Goal: Information Seeking & Learning: Learn about a topic

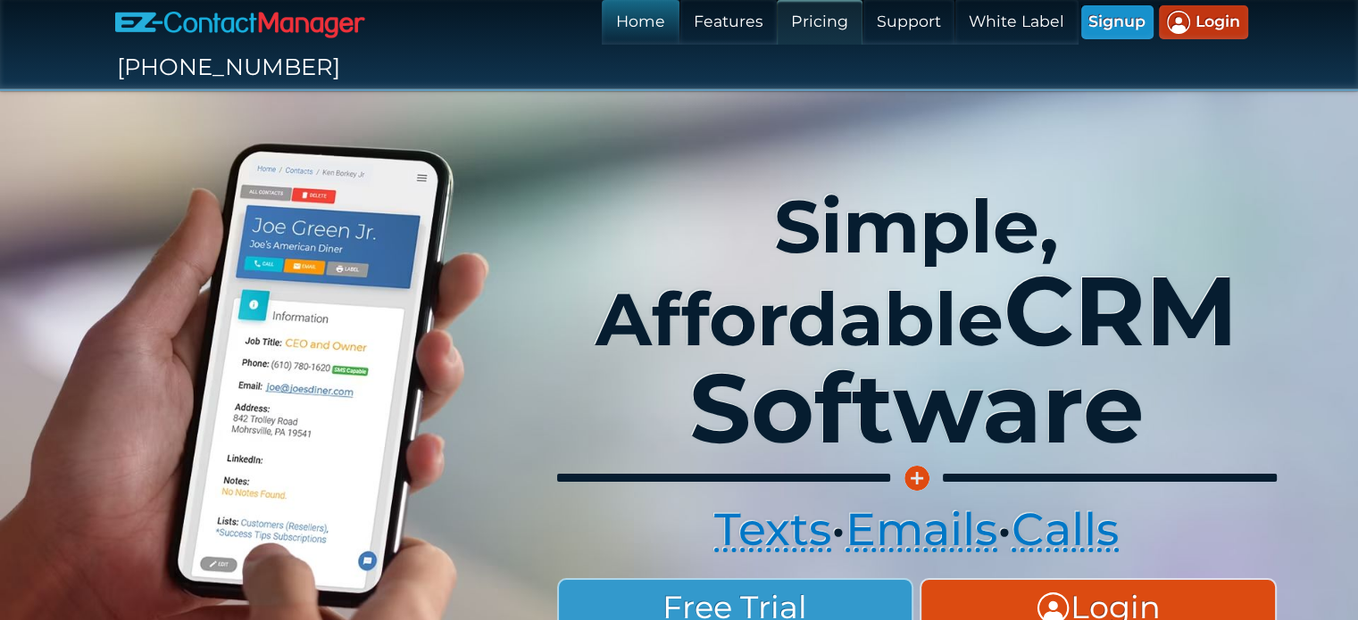
click at [776, 15] on link "Pricing" at bounding box center [818, 22] width 85 height 45
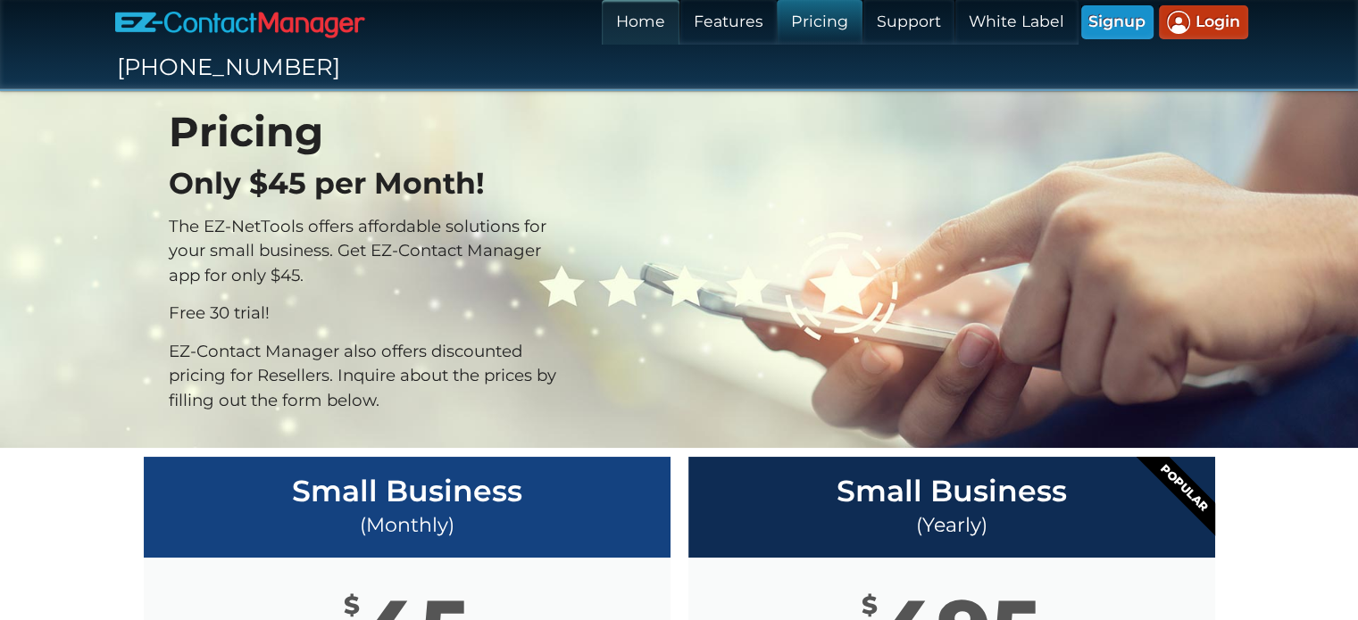
click at [602, 21] on link "Home" at bounding box center [640, 22] width 77 height 45
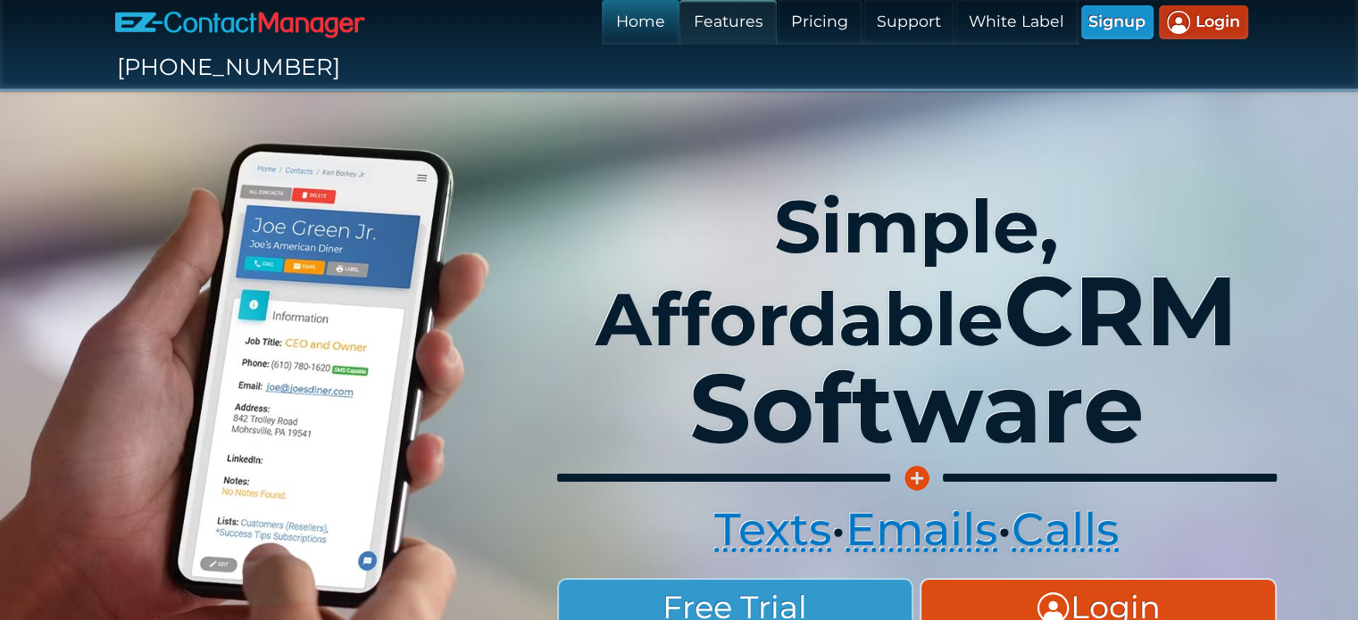
click at [679, 12] on link "Features" at bounding box center [727, 22] width 97 height 45
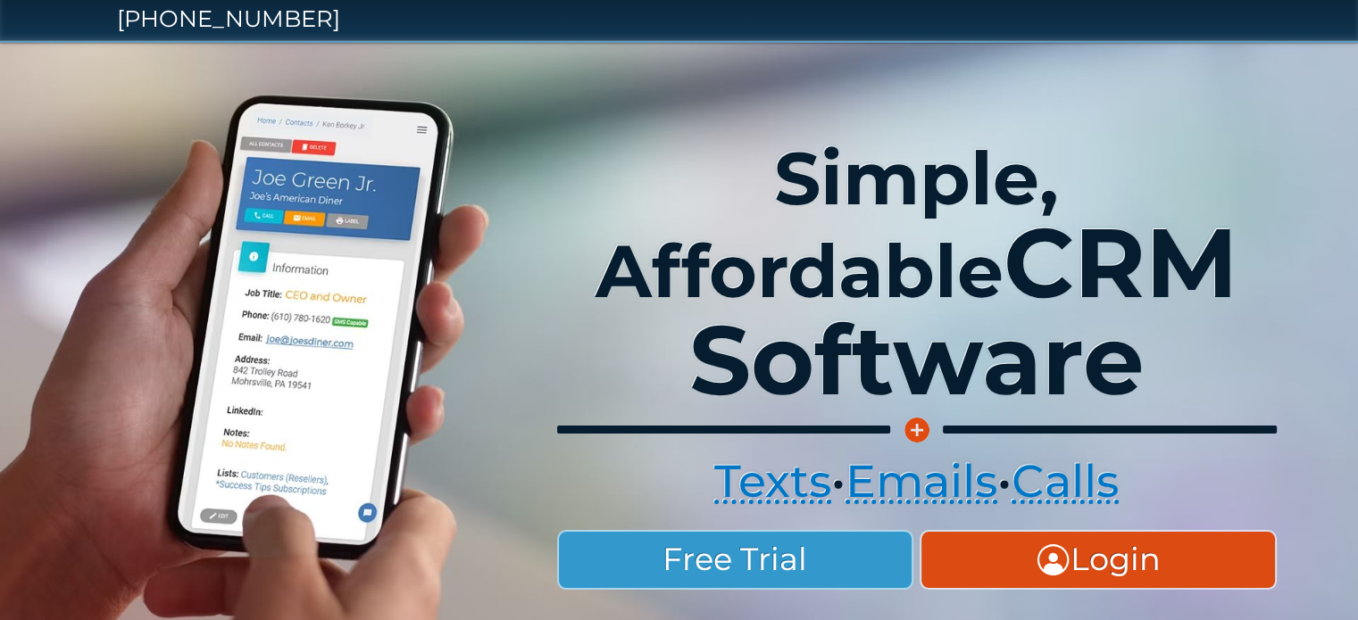
scroll to position [49, 0]
